Goal: Check status: Check status

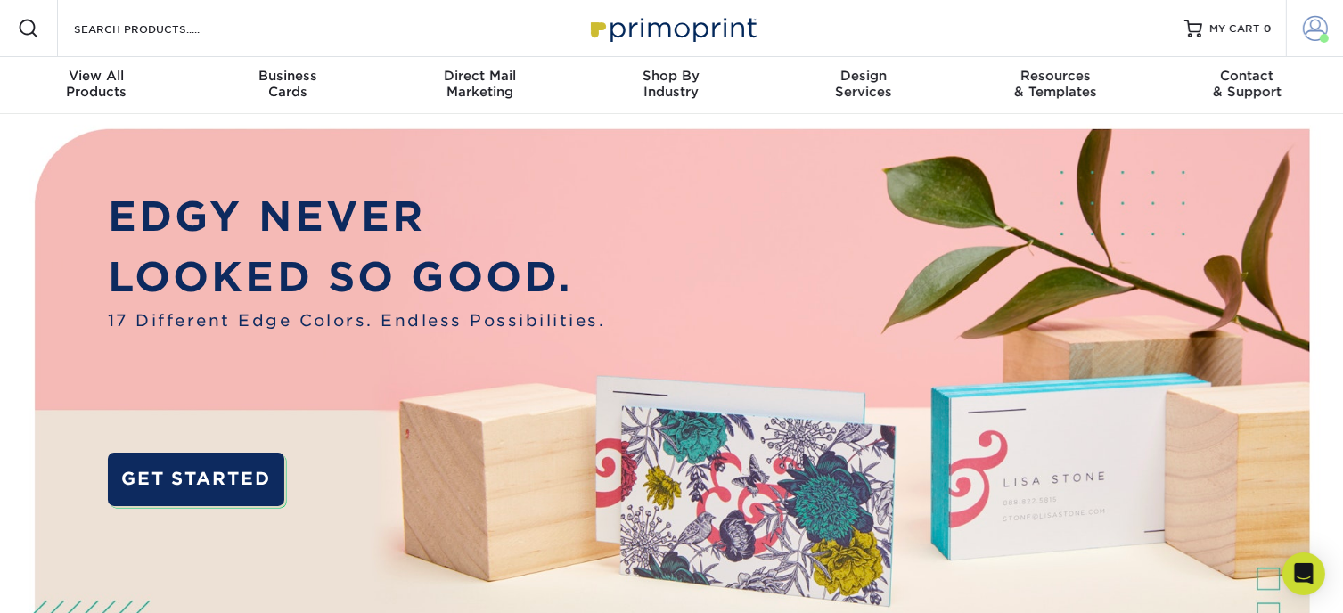
click at [1322, 19] on span at bounding box center [1315, 28] width 25 height 25
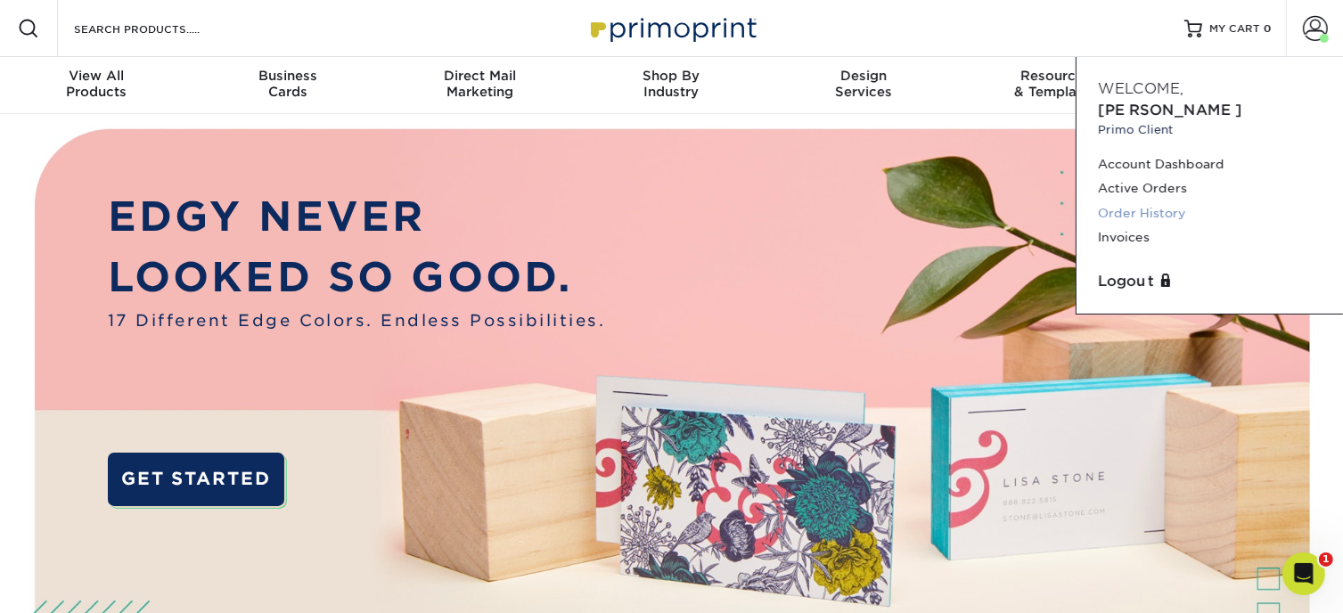
click at [1169, 201] on link "Order History" at bounding box center [1210, 213] width 224 height 24
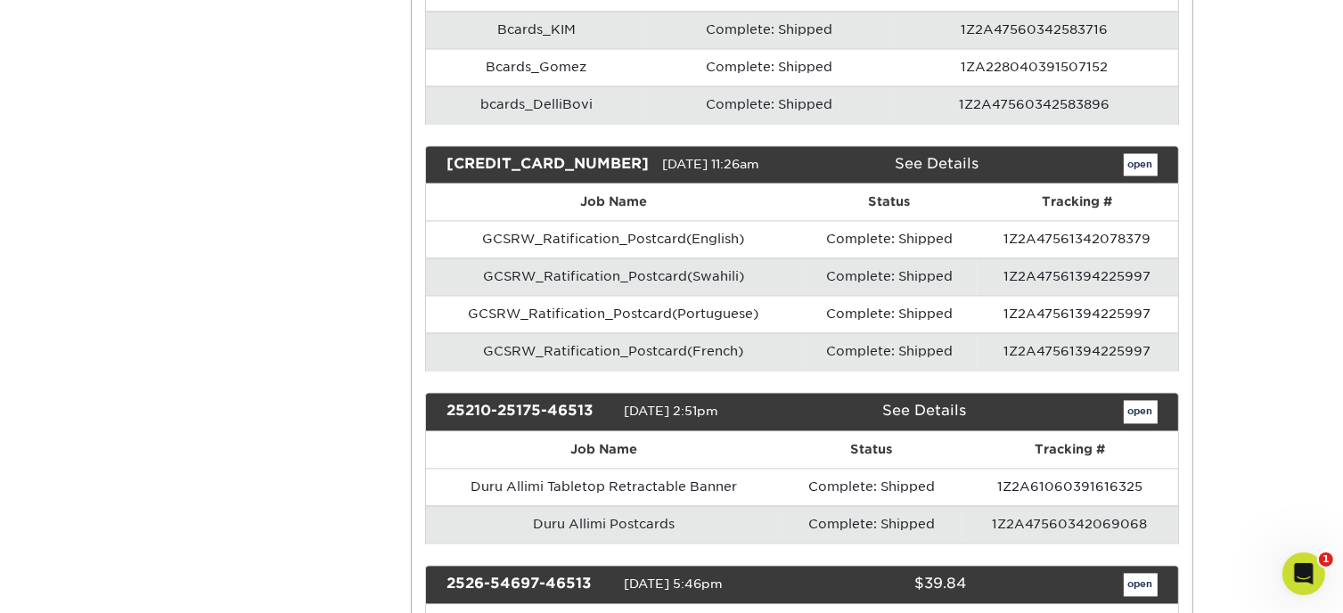
scroll to position [3475, 0]
click at [1144, 400] on link "open" at bounding box center [1141, 411] width 34 height 23
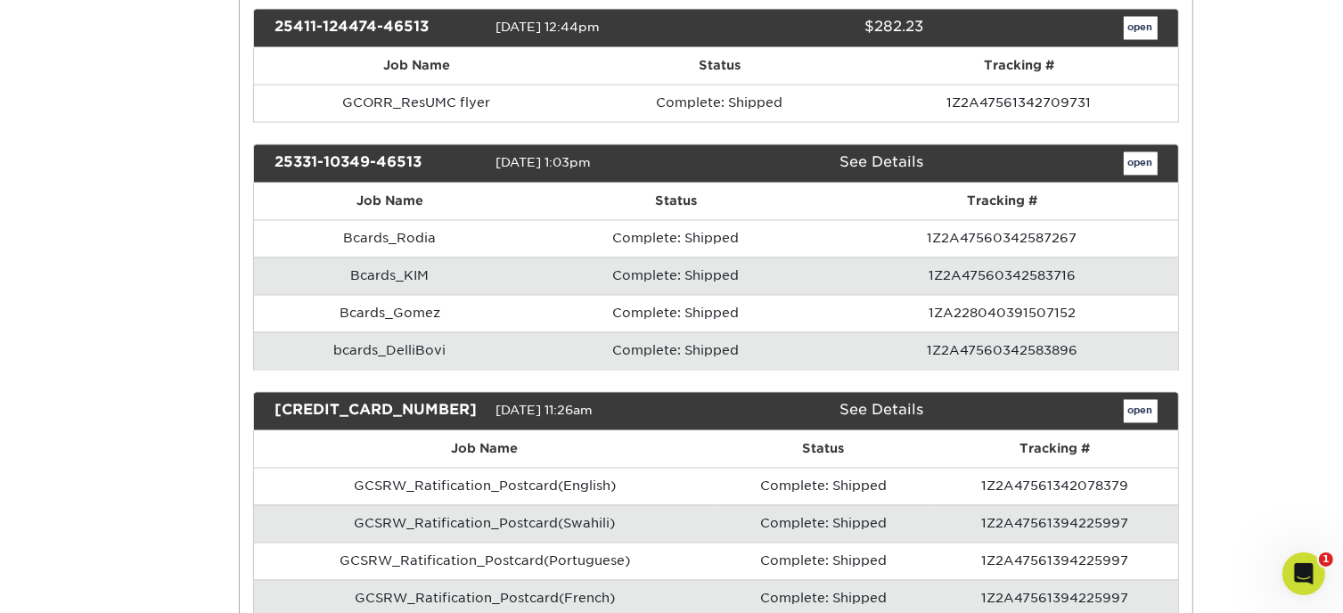
scroll to position [0, 0]
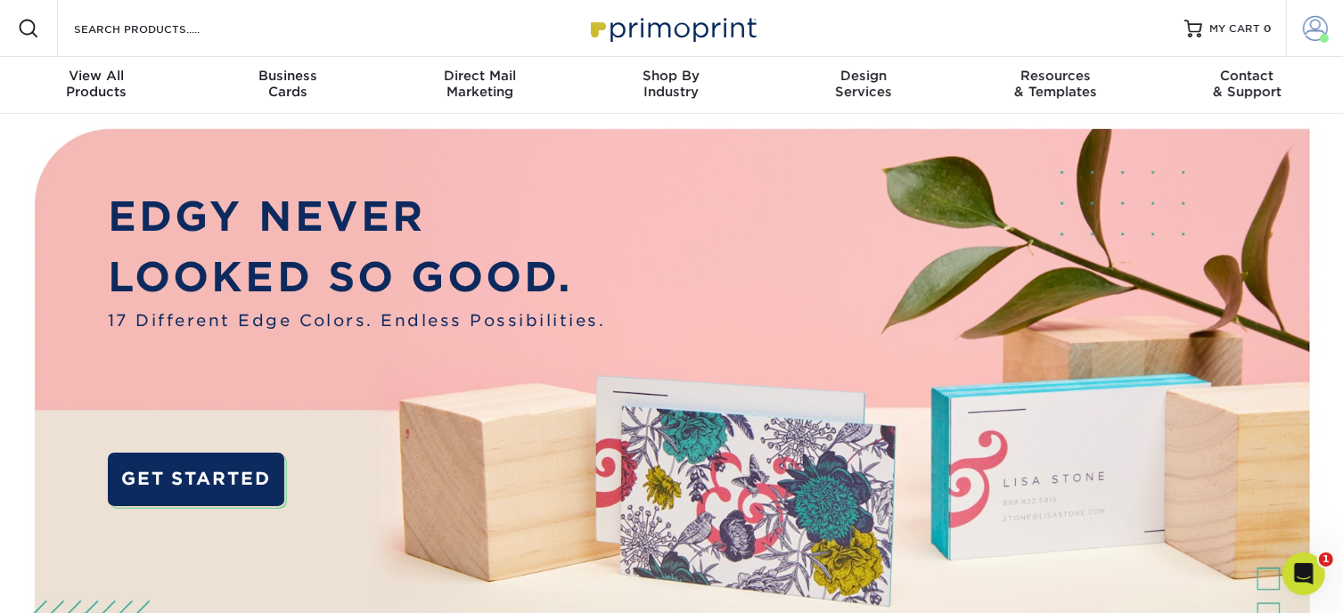
click at [1317, 35] on span at bounding box center [1315, 28] width 25 height 25
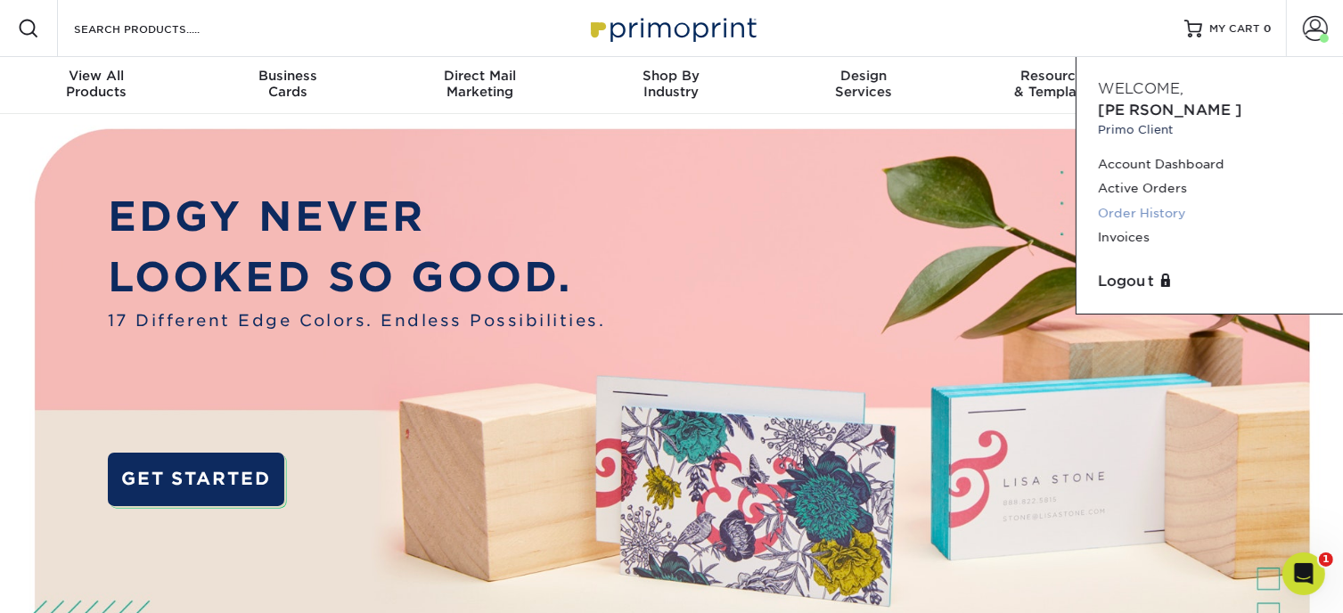
click at [1120, 201] on link "Order History" at bounding box center [1210, 213] width 224 height 24
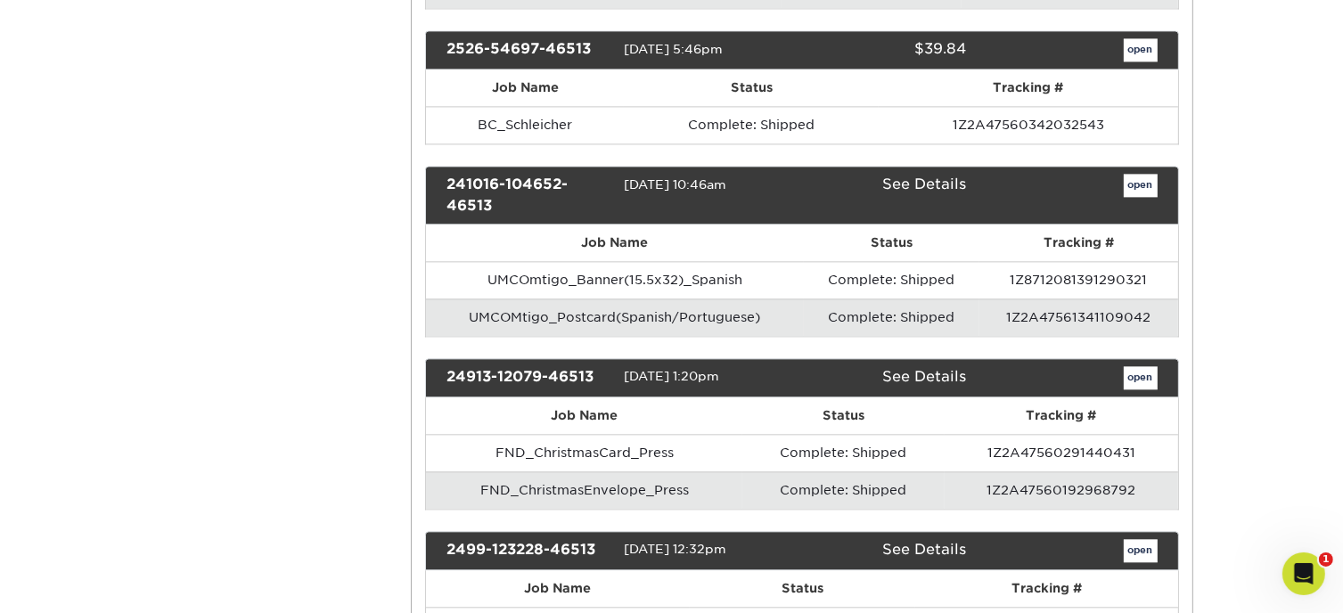
scroll to position [3475, 0]
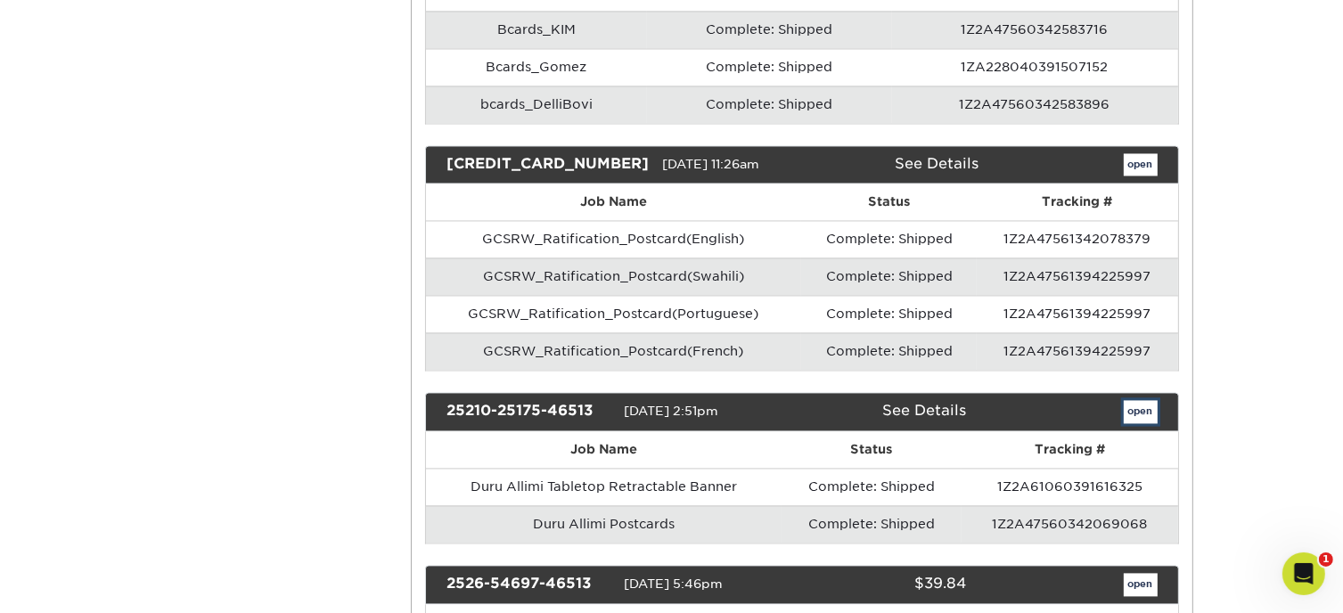
click at [1148, 400] on link "open" at bounding box center [1141, 411] width 34 height 23
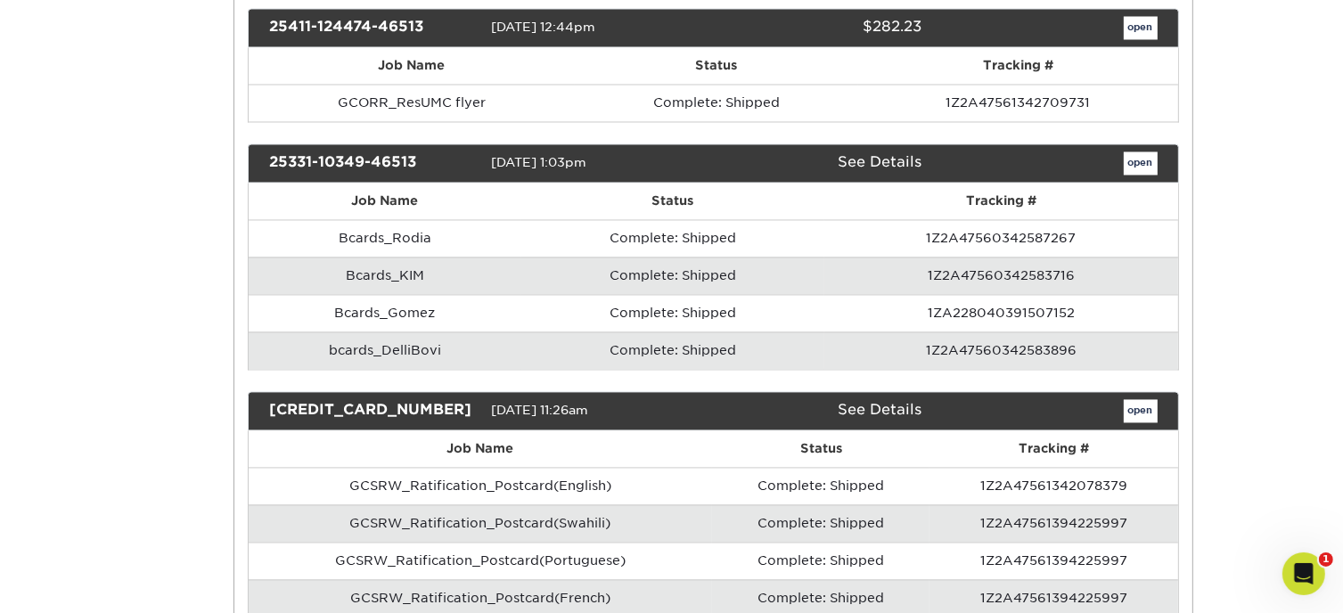
scroll to position [0, 0]
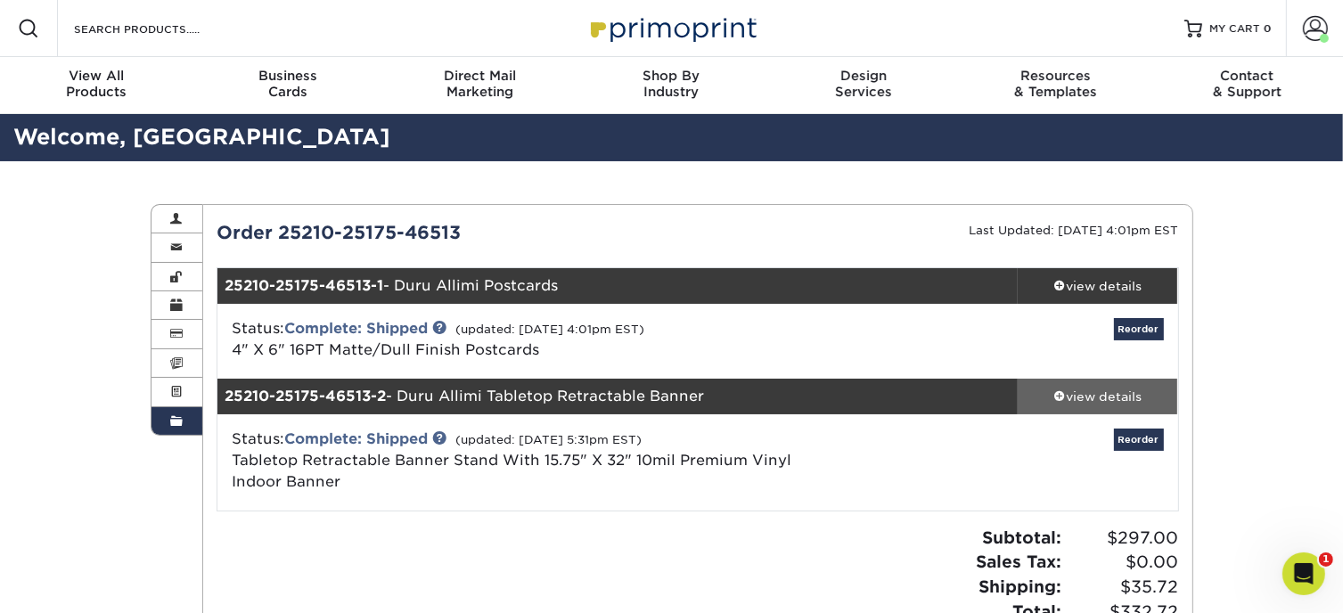
click at [1116, 395] on div "view details" at bounding box center [1098, 397] width 160 height 18
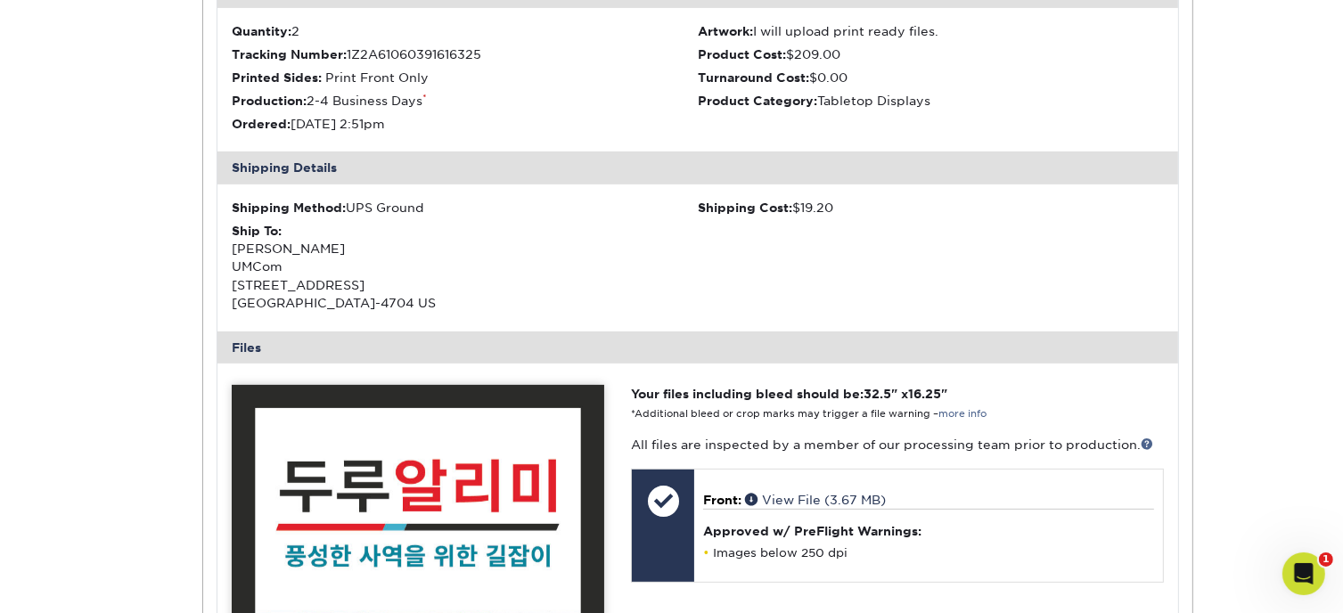
scroll to position [178, 0]
